Goal: Task Accomplishment & Management: Manage account settings

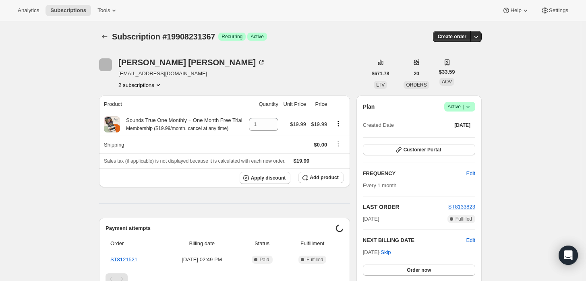
click at [468, 109] on icon at bounding box center [468, 107] width 8 height 8
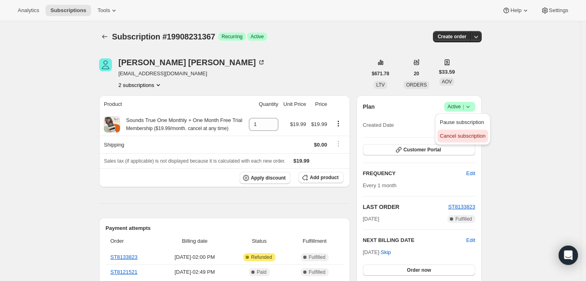
click at [457, 134] on span "Cancel subscription" at bounding box center [462, 136] width 45 height 6
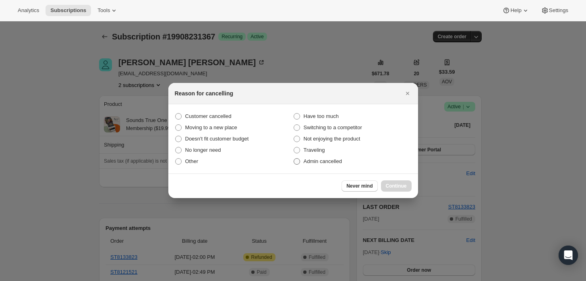
click at [313, 161] on span "Admin cancelled" at bounding box center [323, 161] width 38 height 6
click at [294, 159] on input "Admin cancelled" at bounding box center [294, 158] width 0 height 0
radio input "true"
click at [406, 185] on button "Continue" at bounding box center [396, 185] width 31 height 11
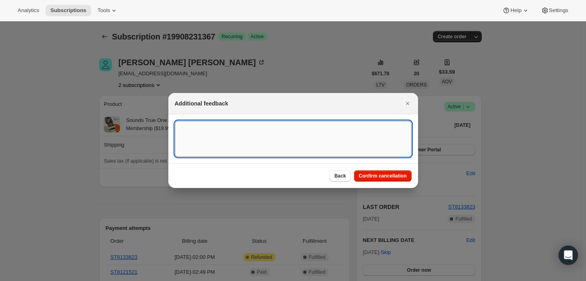
click at [268, 130] on textarea ":rbj:" at bounding box center [293, 139] width 237 height 36
type textarea "Customer requested cancellation and refund."
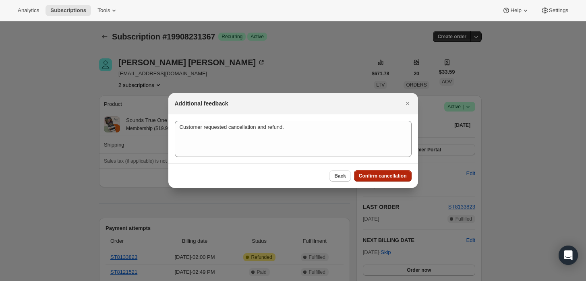
click at [382, 172] on button "Confirm cancellation" at bounding box center [383, 175] width 58 height 11
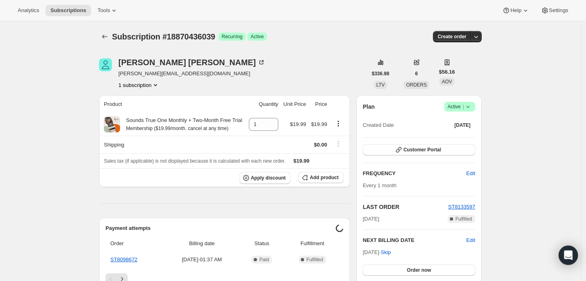
click at [468, 105] on icon at bounding box center [468, 107] width 8 height 8
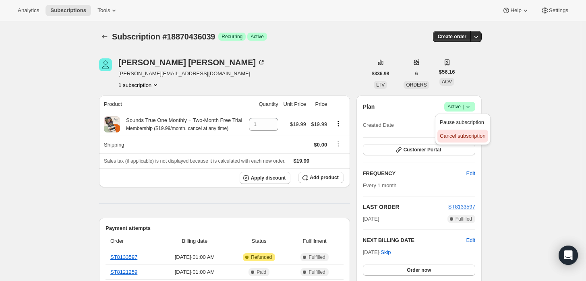
click at [453, 134] on span "Cancel subscription" at bounding box center [462, 136] width 45 height 6
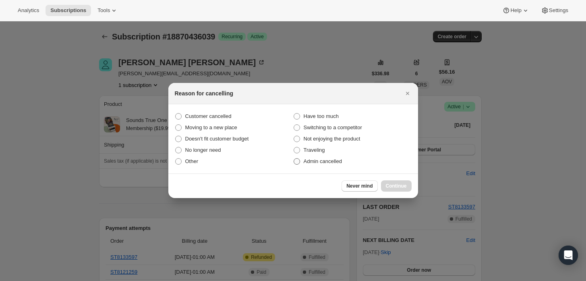
click at [323, 160] on span "Admin cancelled" at bounding box center [323, 161] width 38 height 6
click at [294, 159] on input "Admin cancelled" at bounding box center [294, 158] width 0 height 0
radio input "true"
click at [391, 184] on span "Continue" at bounding box center [396, 186] width 21 height 6
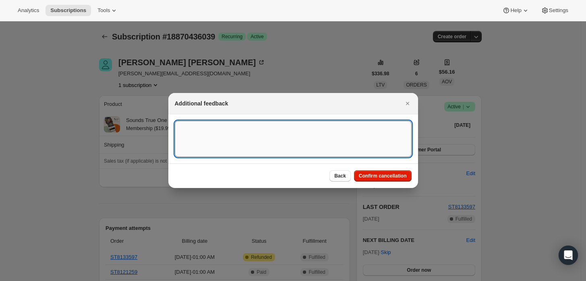
click at [279, 143] on textarea ":rbj:" at bounding box center [293, 139] width 237 height 36
type textarea "Customer requested cancellation and refund."
click at [372, 175] on span "Confirm cancellation" at bounding box center [383, 176] width 48 height 6
